Goal: Task Accomplishment & Management: Complete application form

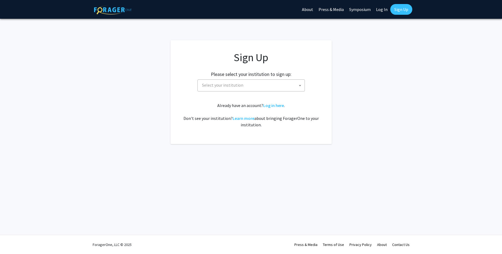
click at [239, 86] on span "Select your institution" at bounding box center [222, 84] width 41 height 5
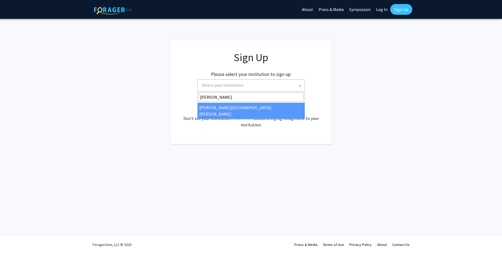
type input "johns"
select select "1"
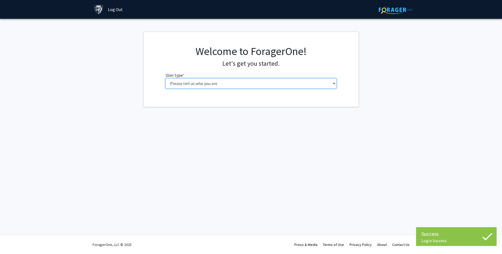
click at [165, 78] on select "Please tell us who you are Undergraduate Student Master's Student Doctoral Cand…" at bounding box center [250, 83] width 171 height 10
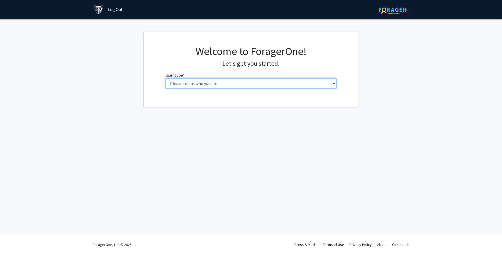
select select "3: doc"
click option "Doctoral Candidate (PhD, MD, DMD, PharmD, etc.)" at bounding box center [0, 0] width 0 height 0
click at [165, 78] on select "Please tell us who you are Undergraduate Student Master's Student Doctoral Cand…" at bounding box center [250, 83] width 171 height 10
click at [249, 86] on select "Please tell us who you are Undergraduate Student Master's Student Doctoral Cand…" at bounding box center [250, 83] width 171 height 10
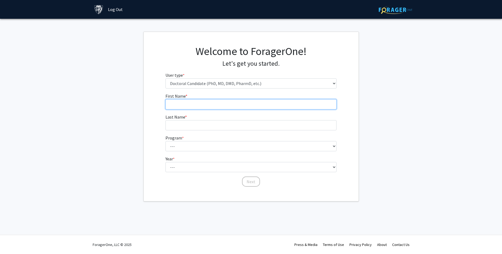
click at [218, 100] on input "First Name * required" at bounding box center [250, 104] width 171 height 10
type input "Catalina"
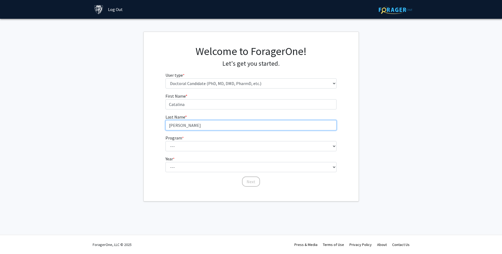
type input "[PERSON_NAME]"
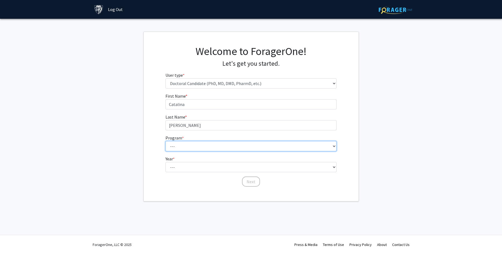
click at [165, 141] on select "--- Adult-Gerontological Acute Care Nurse Practitioner Adult-Gerontological Cri…" at bounding box center [250, 146] width 171 height 10
select select "24: 27"
click option "Doctor of Public Health" at bounding box center [0, 0] width 0 height 0
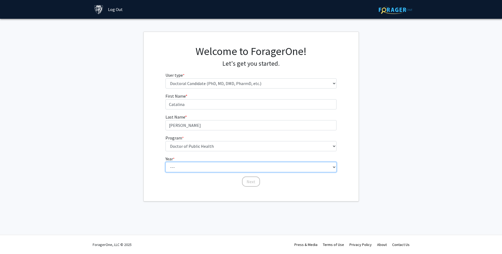
click at [165, 162] on select "--- First Year Second Year Third Year Fourth Year Fifth Year Sixth Year Seventh…" at bounding box center [250, 167] width 171 height 10
select select "3: third_year"
click option "Third Year" at bounding box center [0, 0] width 0 height 0
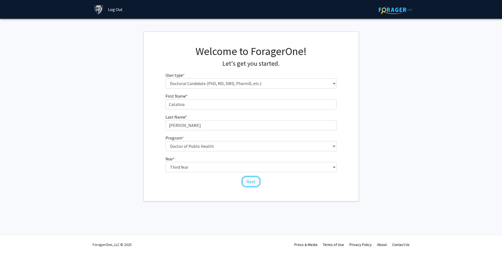
click at [252, 184] on button "Next" at bounding box center [251, 182] width 18 height 10
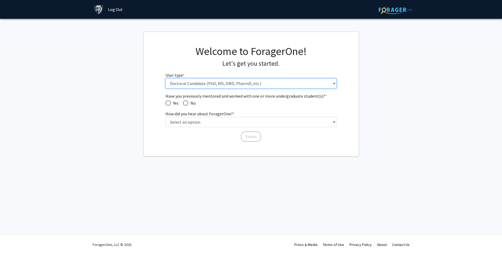
click at [165, 78] on select "Please tell us who you are Undergraduate Student Master's Student Doctoral Cand…" at bounding box center [250, 83] width 171 height 10
click at [196, 84] on select "Please tell us who you are Undergraduate Student Master's Student Doctoral Cand…" at bounding box center [250, 83] width 171 height 10
click at [187, 104] on span "Have you previously mentored and worked with one or more undergraduate student(…" at bounding box center [185, 102] width 5 height 5
click at [187, 104] on input "No" at bounding box center [185, 102] width 5 height 5
radio input "true"
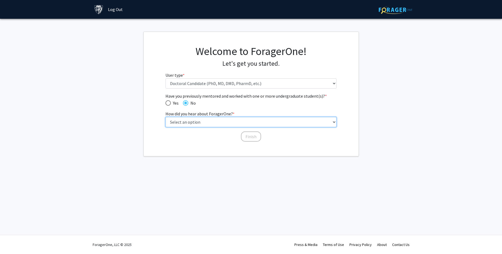
click at [165, 117] on select "Select an option Peer/student recommendation Faculty/staff recommendation Unive…" at bounding box center [250, 122] width 171 height 10
select select "3: university_website"
click option "University website" at bounding box center [0, 0] width 0 height 0
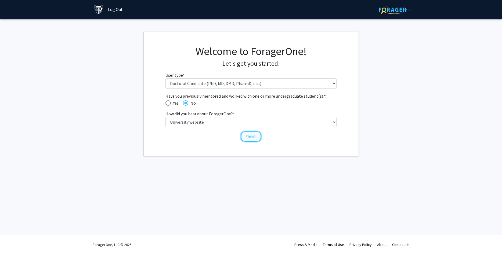
click at [256, 137] on button "Finish" at bounding box center [251, 137] width 20 height 10
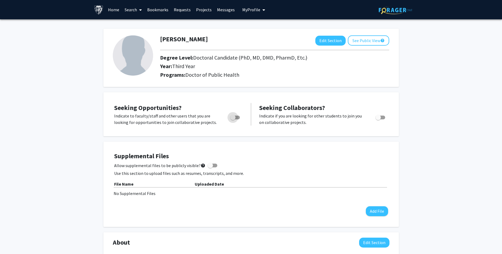
click at [235, 116] on span "Toggle" at bounding box center [232, 117] width 5 height 5
click at [233, 119] on input "Are you actively seeking opportunities?" at bounding box center [232, 119] width 0 height 0
checkbox input "true"
click at [132, 8] on link "Search" at bounding box center [133, 9] width 23 height 19
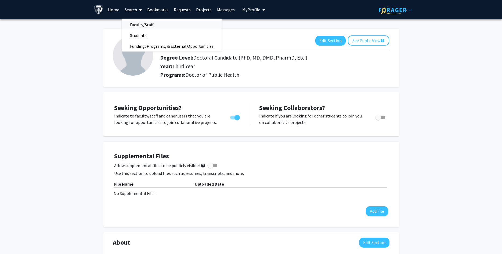
click at [143, 25] on span "Faculty/Staff" at bounding box center [141, 24] width 39 height 11
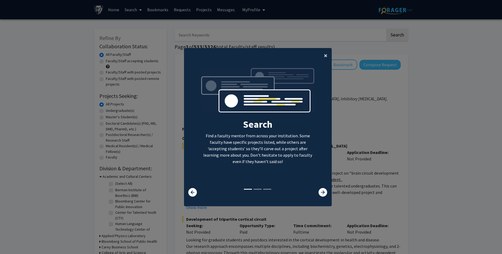
click at [323, 58] on button "×" at bounding box center [325, 55] width 12 height 15
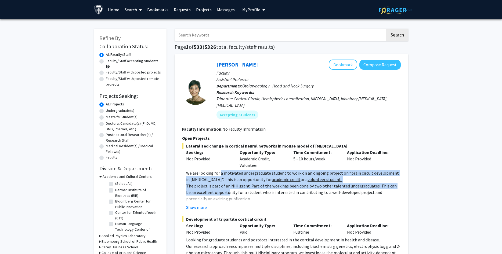
drag, startPoint x: 219, startPoint y: 169, endPoint x: 218, endPoint y: 188, distance: 19.1
click at [218, 188] on div "We are looking for a motivated undergraduate student to work on an ongoing proj…" at bounding box center [293, 231] width 214 height 122
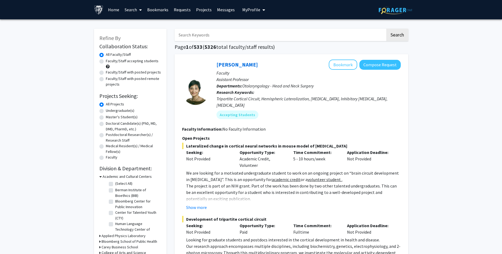
click at [104, 125] on div "Doctoral Candidate(s) (PhD, MD, DMD, PharmD, etc.)" at bounding box center [130, 126] width 62 height 11
click at [106, 124] on label "Doctoral Candidate(s) (PhD, MD, DMD, PharmD, etc.)" at bounding box center [133, 126] width 55 height 11
click at [106, 124] on input "Doctoral Candidate(s) (PhD, MD, DMD, PharmD, etc.)" at bounding box center [107, 122] width 3 height 3
radio input "true"
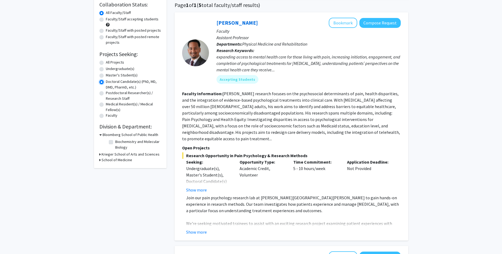
scroll to position [55, 0]
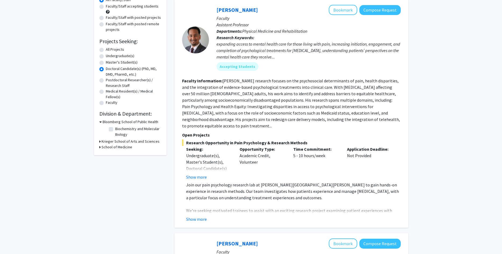
click at [100, 148] on icon at bounding box center [99, 147] width 1 height 6
click at [99, 143] on div "Refine By Collaboration Status: Collaboration Status All Faculty/Staff Collabor…" at bounding box center [130, 86] width 72 height 225
click at [100, 141] on icon at bounding box center [99, 142] width 1 height 6
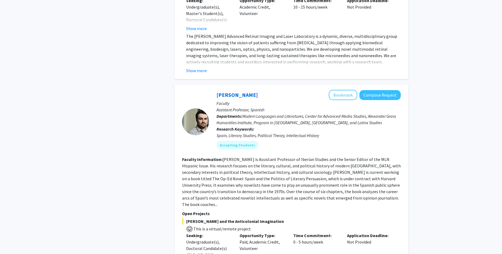
scroll to position [684, 0]
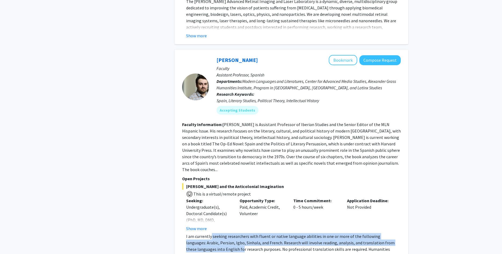
drag, startPoint x: 210, startPoint y: 212, endPoint x: 211, endPoint y: 221, distance: 8.6
click at [211, 233] on p "I am currently seeking researchers with fluent or native language abilities in …" at bounding box center [293, 249] width 214 height 32
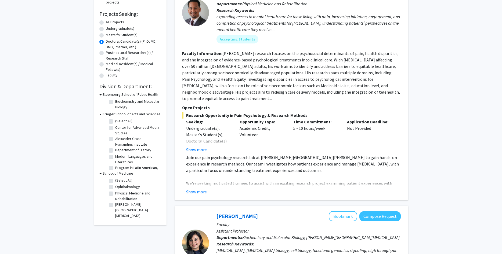
scroll to position [0, 0]
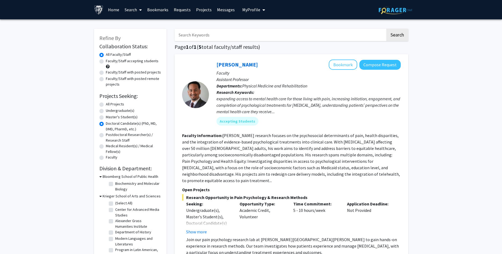
click at [199, 34] on input "Search Keywords" at bounding box center [279, 35] width 211 height 12
type input "food"
click at [386, 29] on button "Search" at bounding box center [397, 35] width 22 height 12
radio input "true"
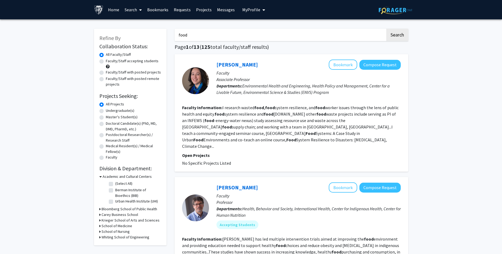
drag, startPoint x: 226, startPoint y: 107, endPoint x: 274, endPoint y: 150, distance: 64.8
click at [274, 150] on fg-search-faculty "[PERSON_NAME] Bookmark Compose Request Faculty Associate Professor Departments:…" at bounding box center [291, 113] width 218 height 107
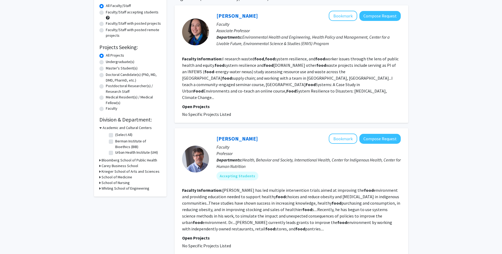
scroll to position [82, 0]
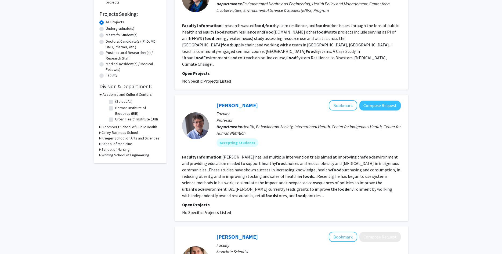
click at [231, 124] on b "Departments:" at bounding box center [229, 126] width 26 height 5
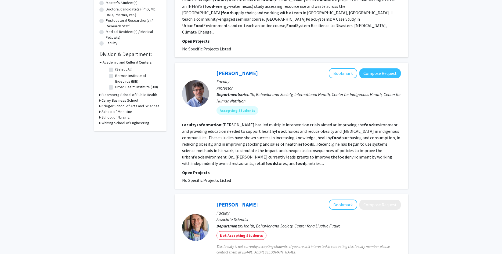
scroll to position [0, 0]
